Goal: Transaction & Acquisition: Purchase product/service

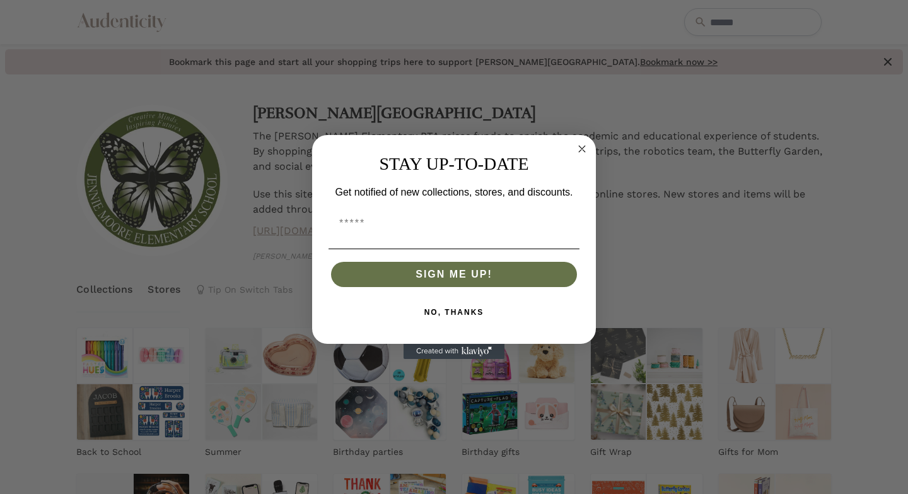
click at [584, 150] on circle "Close dialog" at bounding box center [582, 149] width 15 height 15
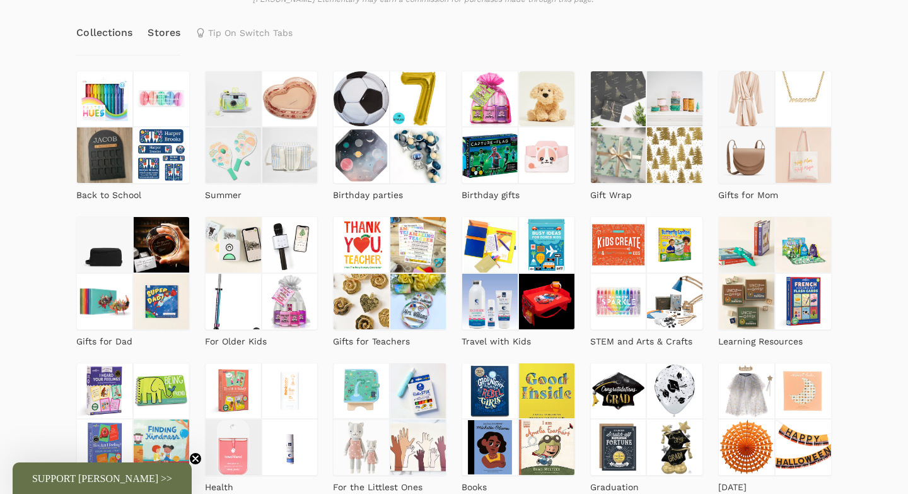
scroll to position [245, 0]
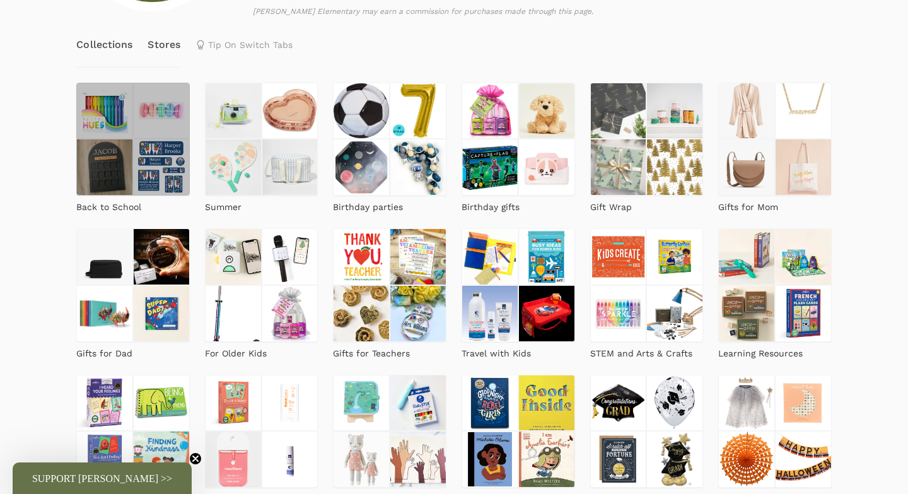
click at [137, 168] on img at bounding box center [161, 167] width 57 height 57
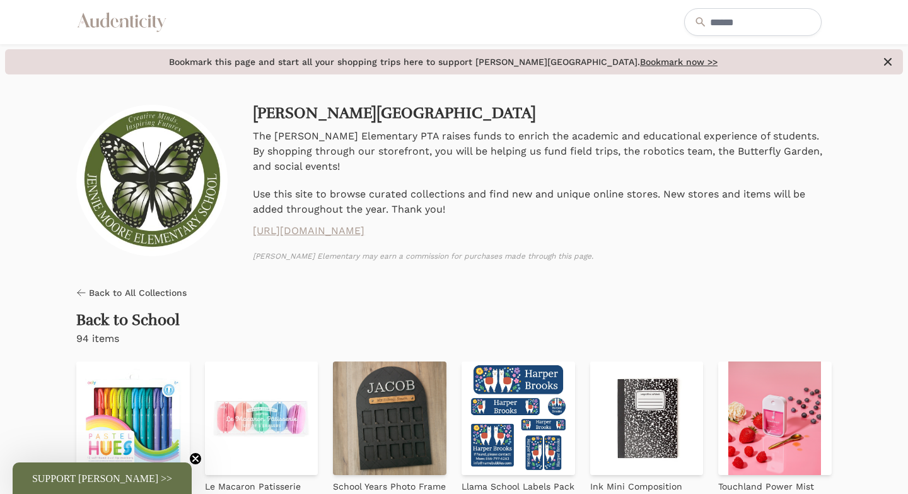
click at [141, 294] on span "Back to All Collections" at bounding box center [138, 292] width 98 height 13
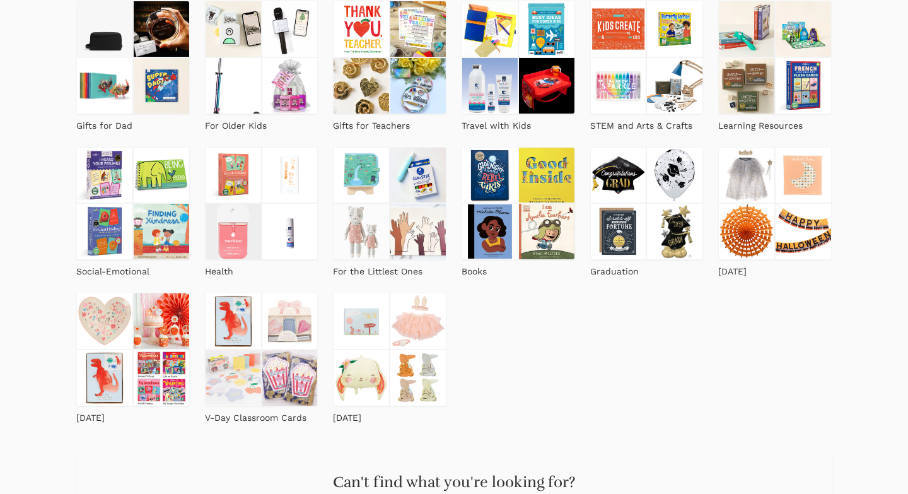
scroll to position [470, 0]
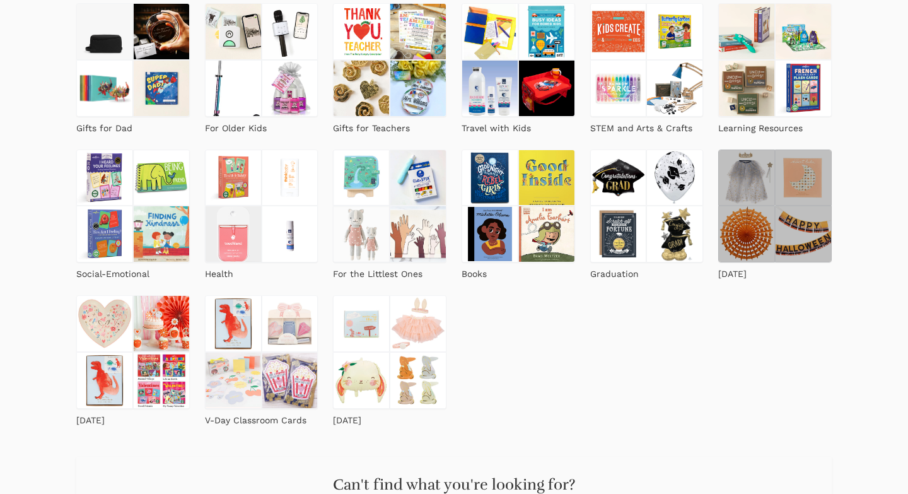
click at [768, 200] on img at bounding box center [747, 178] width 57 height 57
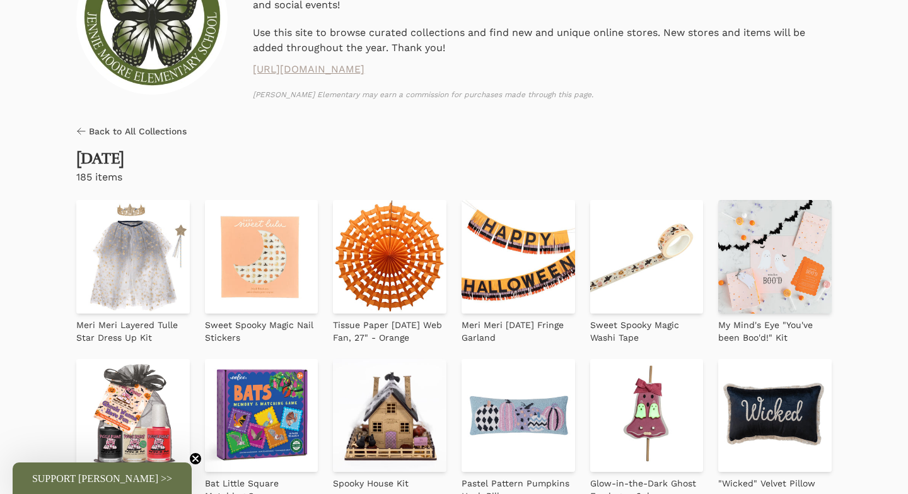
scroll to position [162, 0]
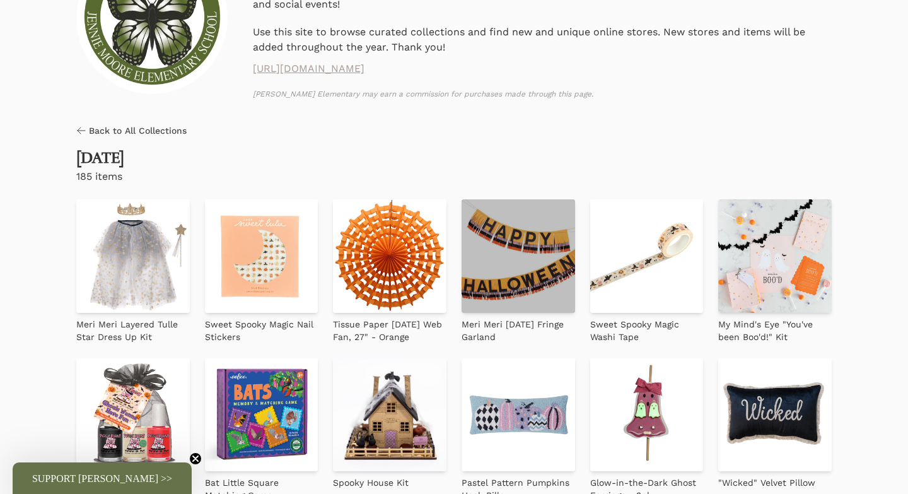
click at [527, 250] on img at bounding box center [519, 256] width 114 height 114
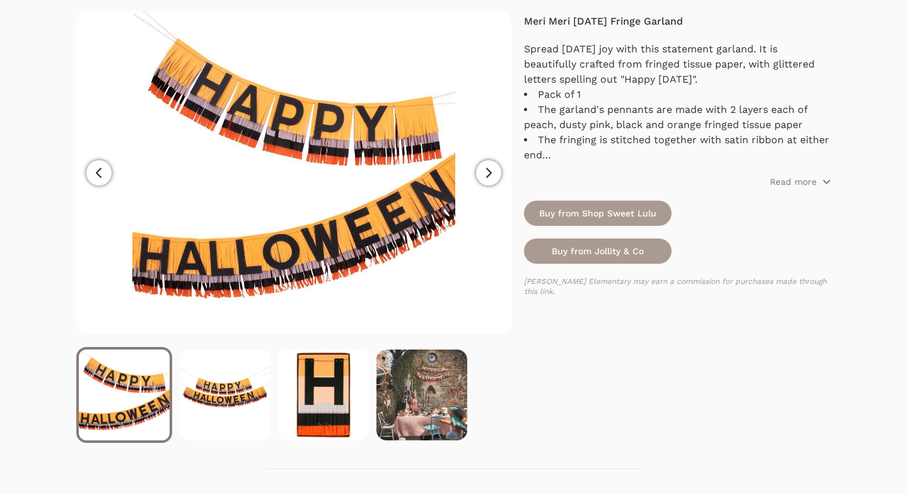
scroll to position [118, 0]
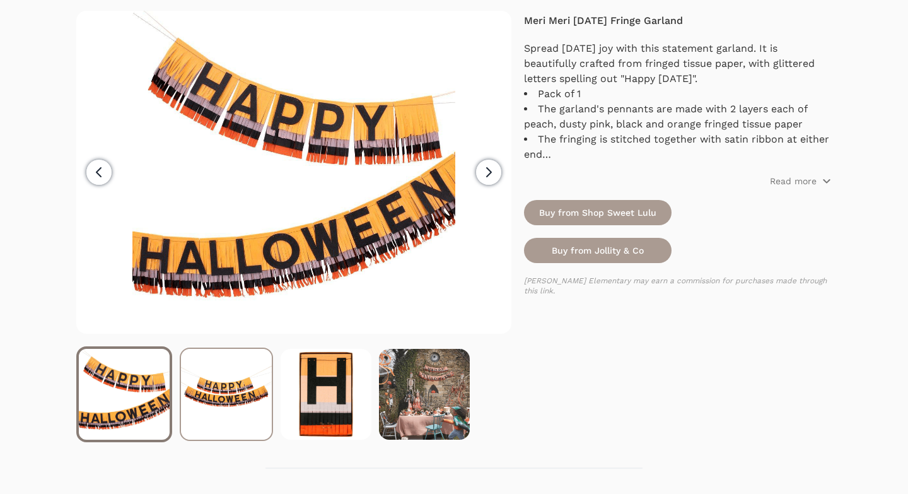
click at [238, 387] on img at bounding box center [226, 394] width 91 height 91
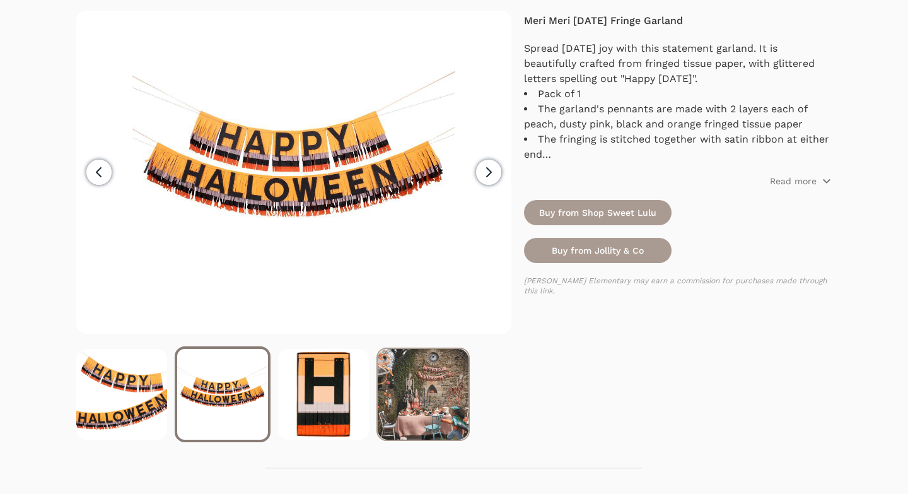
click at [441, 409] on img at bounding box center [423, 394] width 91 height 91
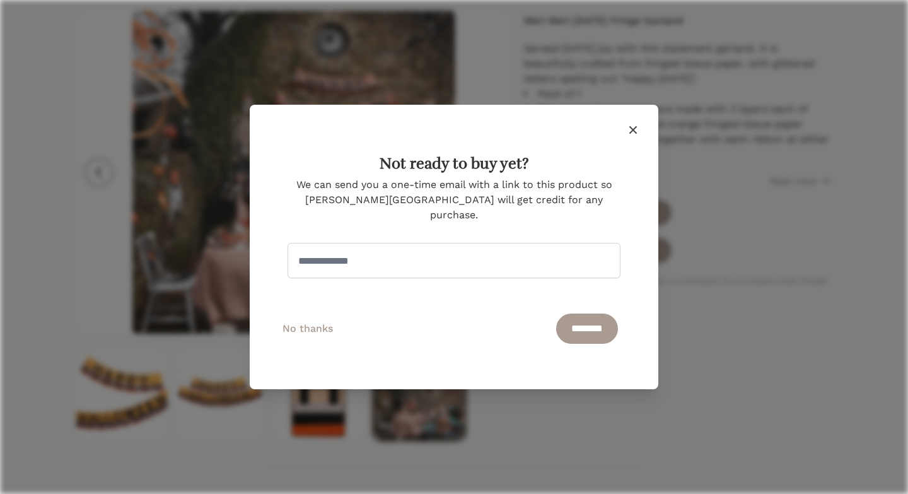
click at [636, 137] on icon "button" at bounding box center [633, 129] width 15 height 15
